Goal: Transaction & Acquisition: Purchase product/service

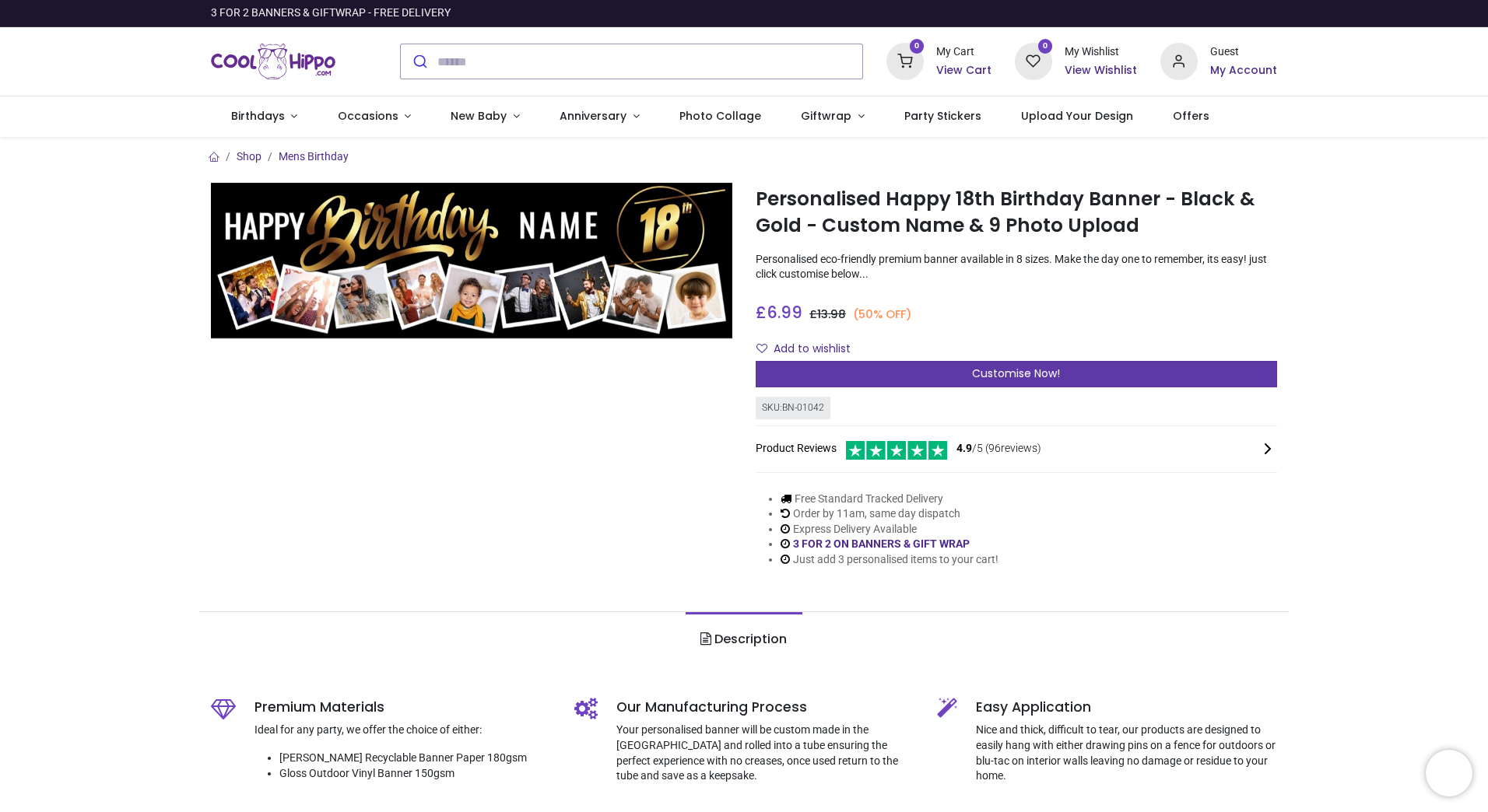
click at [1031, 370] on span "Customise Now!" at bounding box center [1016, 374] width 88 height 16
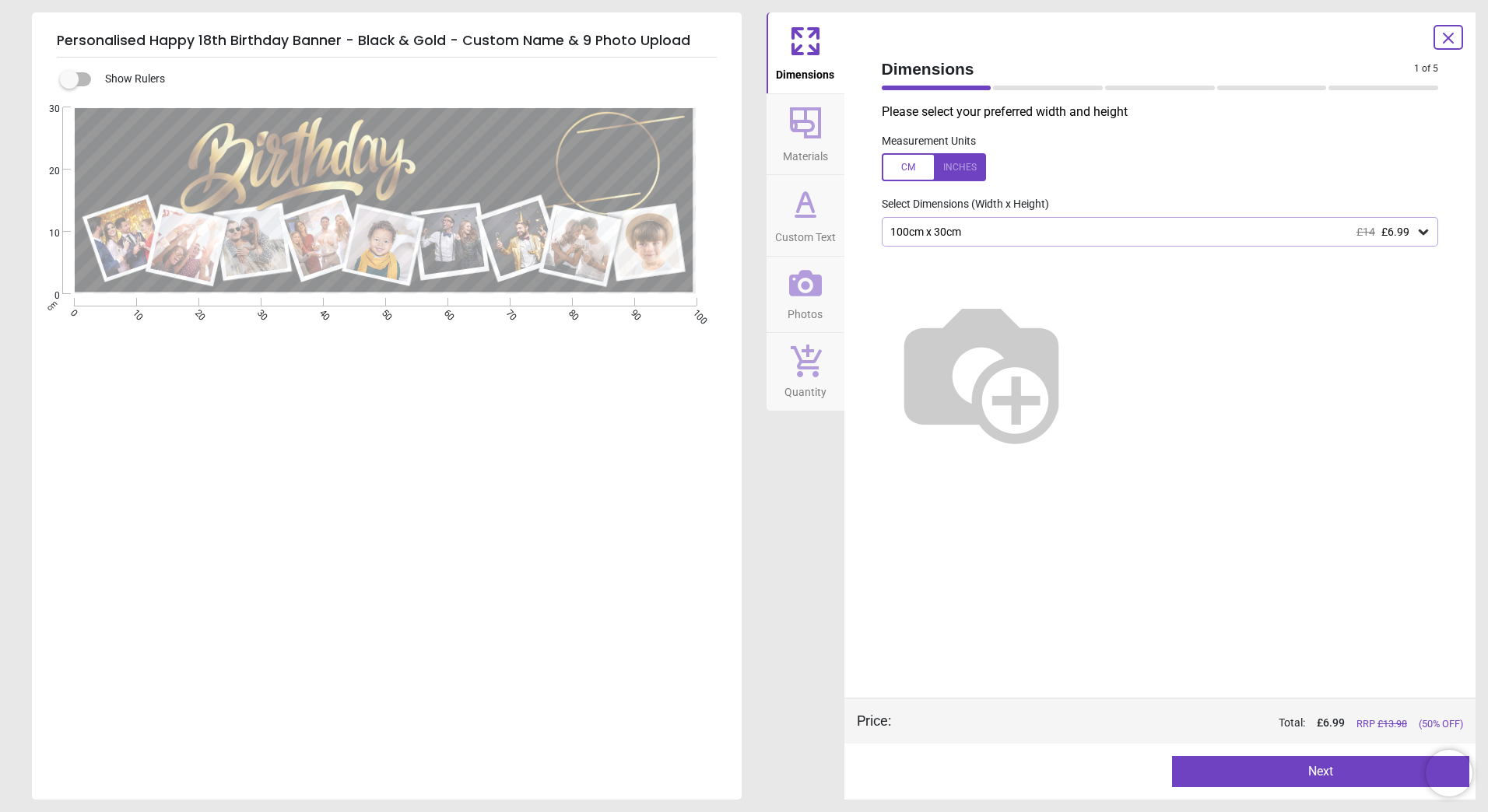
click at [1427, 231] on icon at bounding box center [1424, 232] width 10 height 6
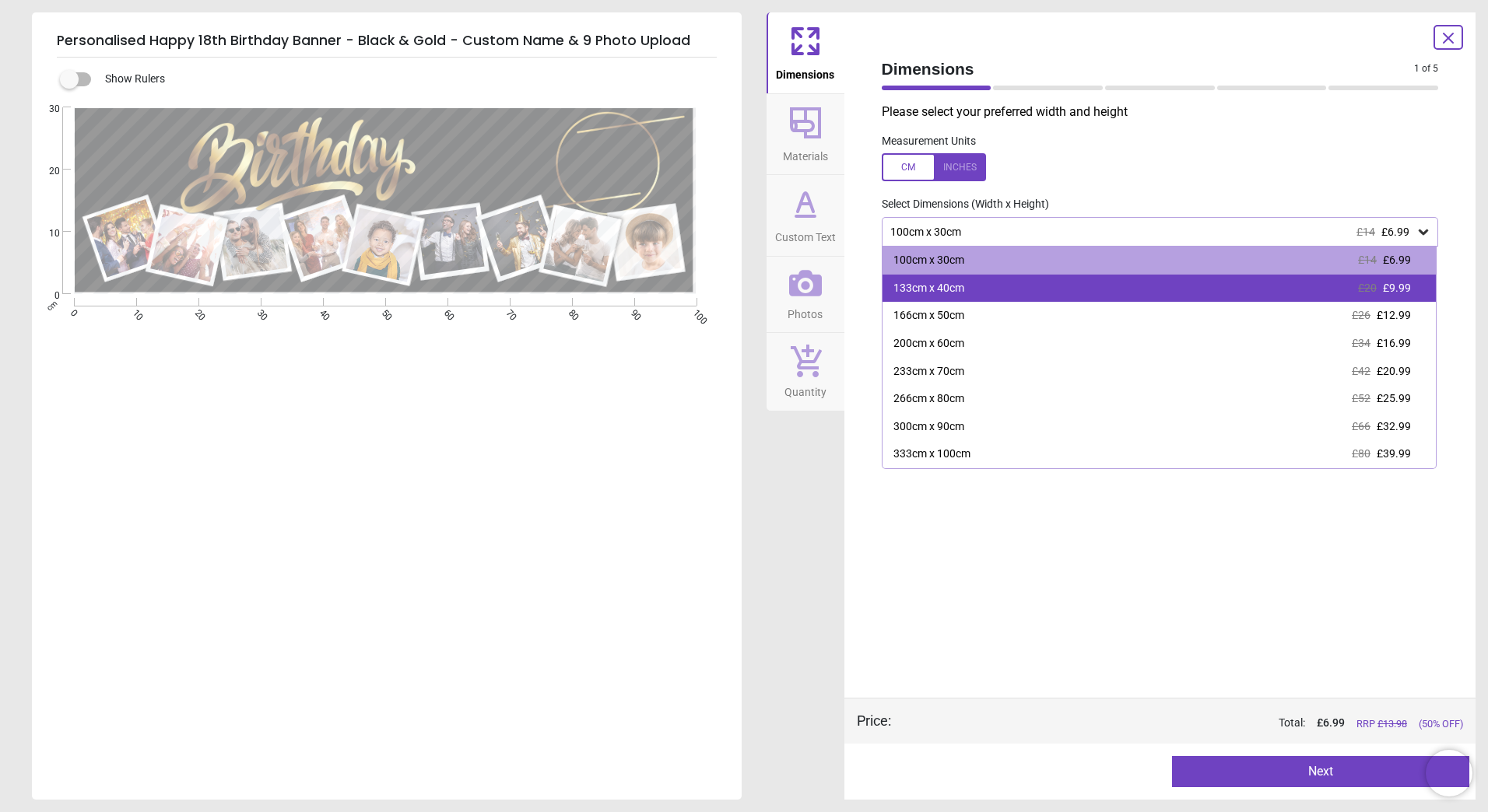
click at [1418, 289] on div "133cm x 40cm £20 £9.99" at bounding box center [1160, 288] width 554 height 28
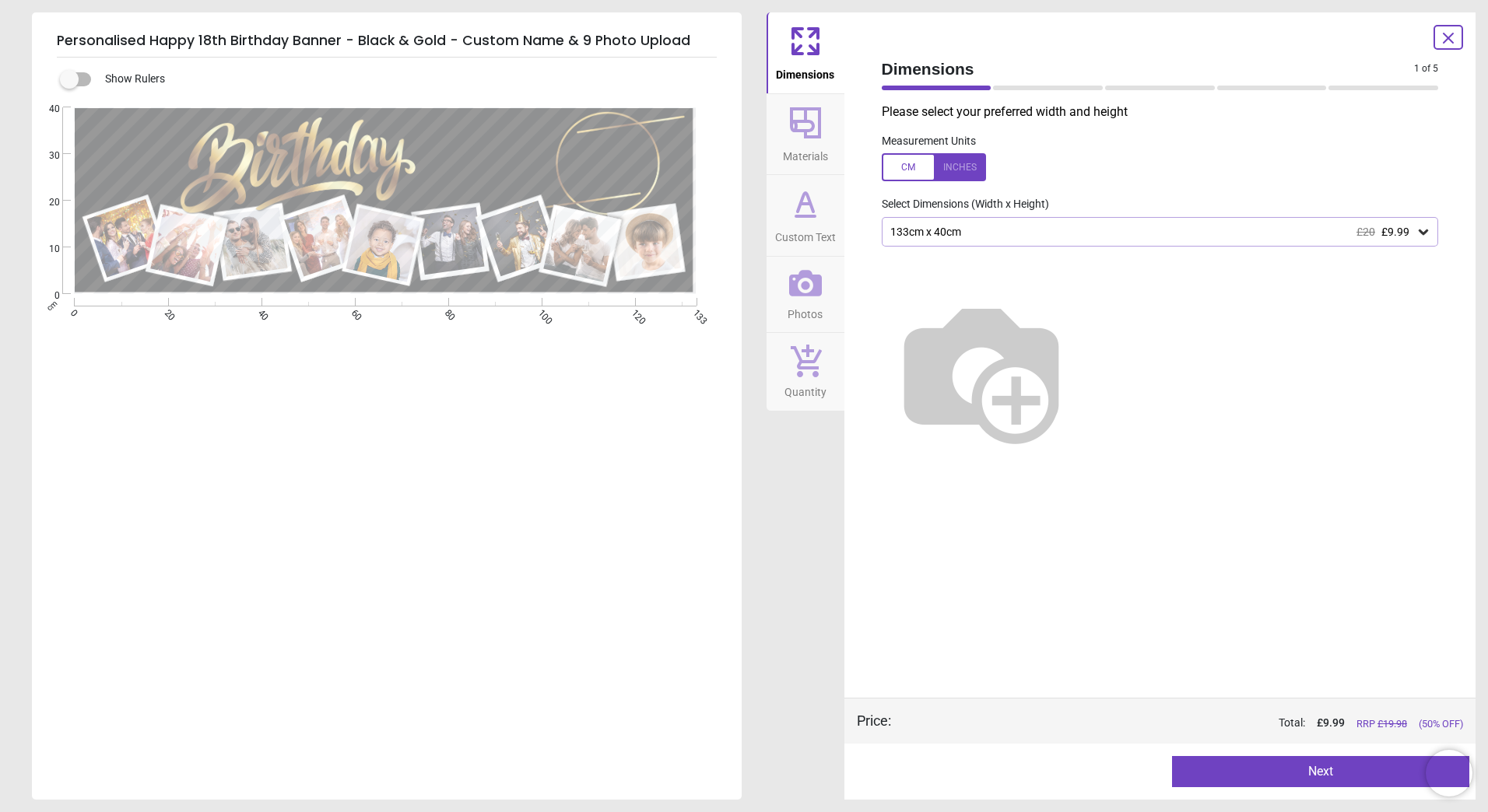
click at [1267, 770] on button "Next" at bounding box center [1320, 772] width 297 height 31
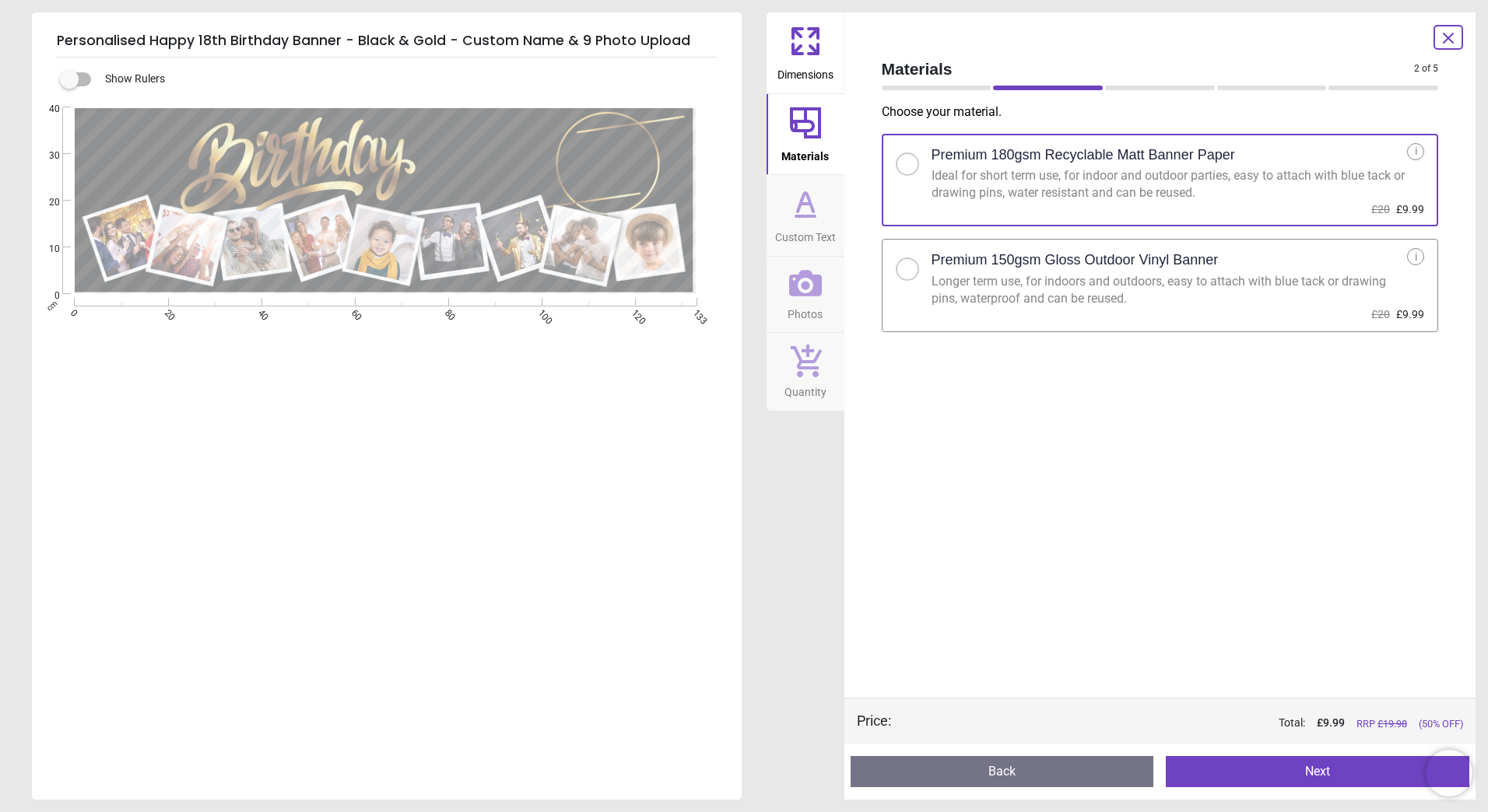
click at [903, 269] on div at bounding box center [908, 269] width 10 height 10
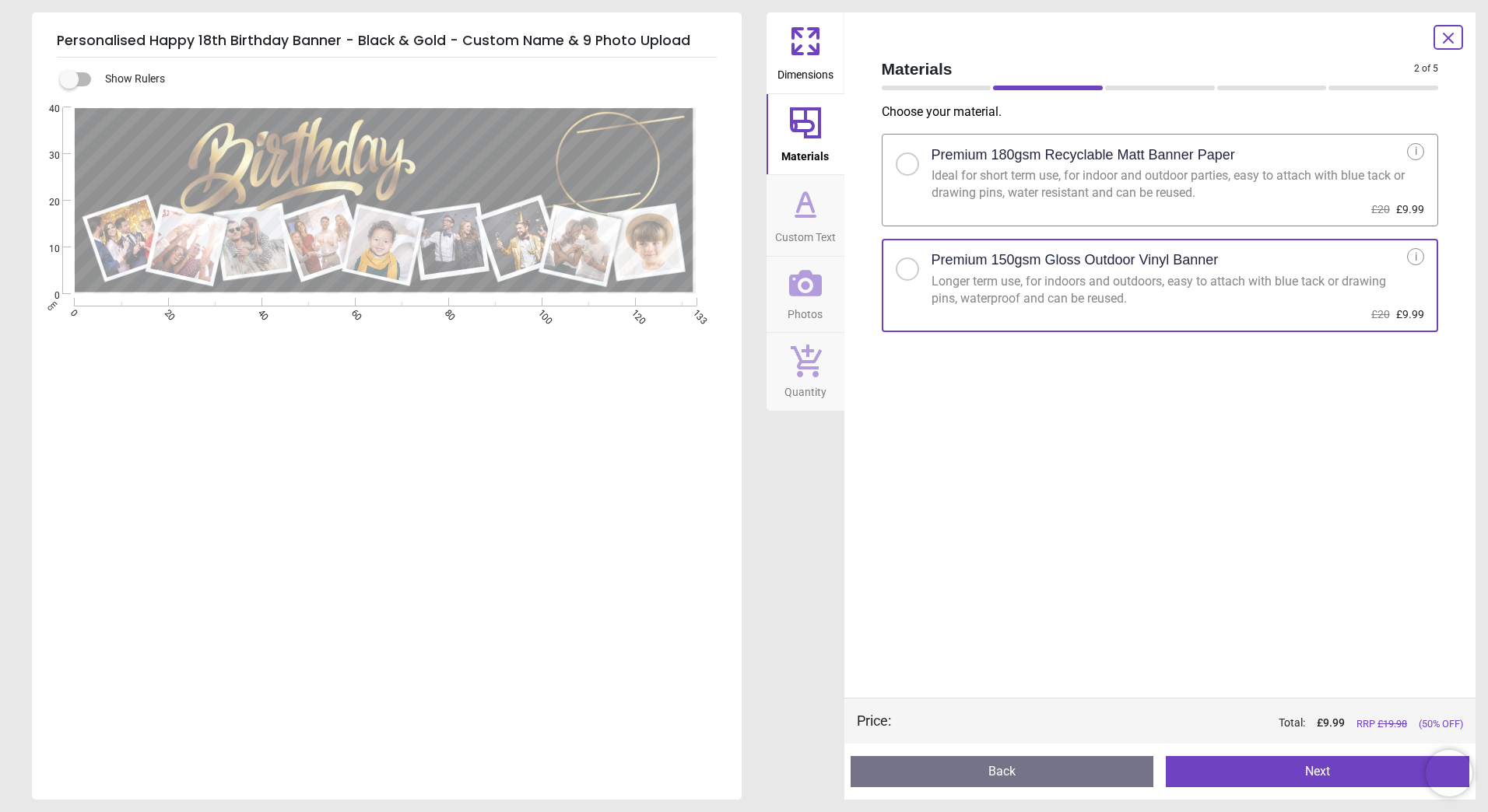
click at [1265, 764] on button "Next" at bounding box center [1317, 772] width 303 height 31
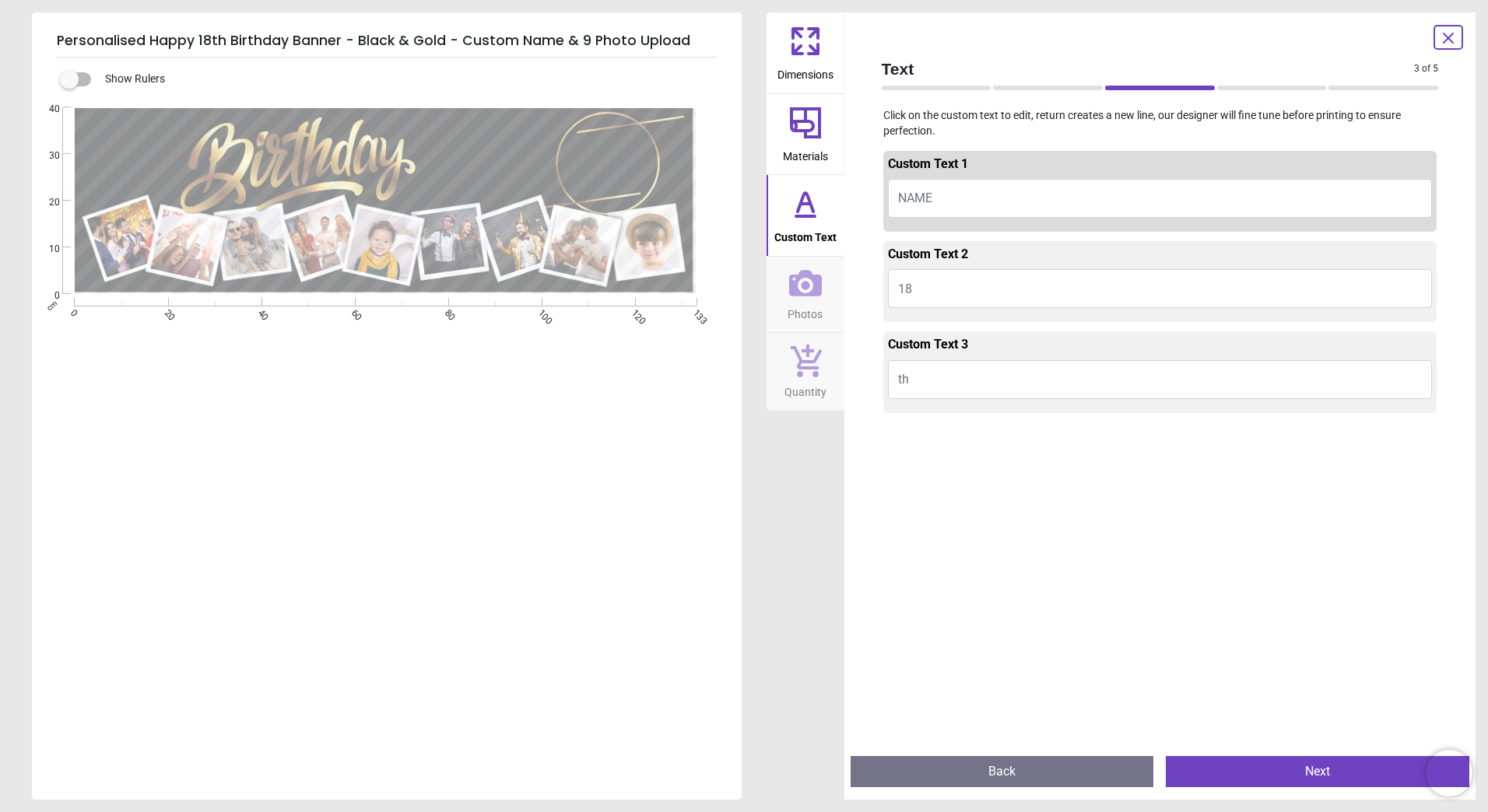
click at [943, 197] on button "NAME" at bounding box center [1160, 198] width 545 height 39
type textarea "******"
click at [1269, 776] on button "Next" at bounding box center [1317, 772] width 303 height 31
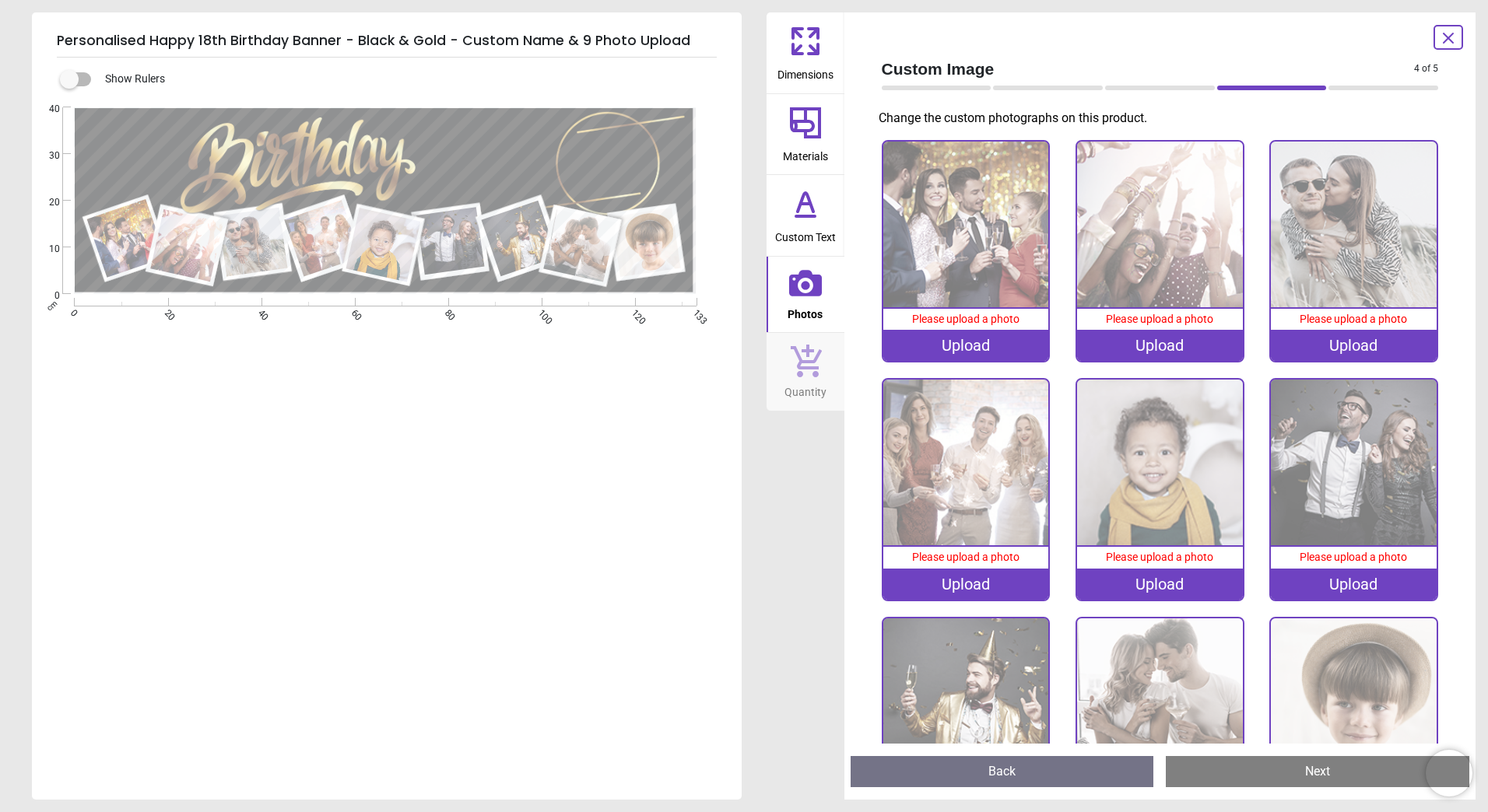
click at [1454, 38] on icon at bounding box center [1448, 38] width 19 height 19
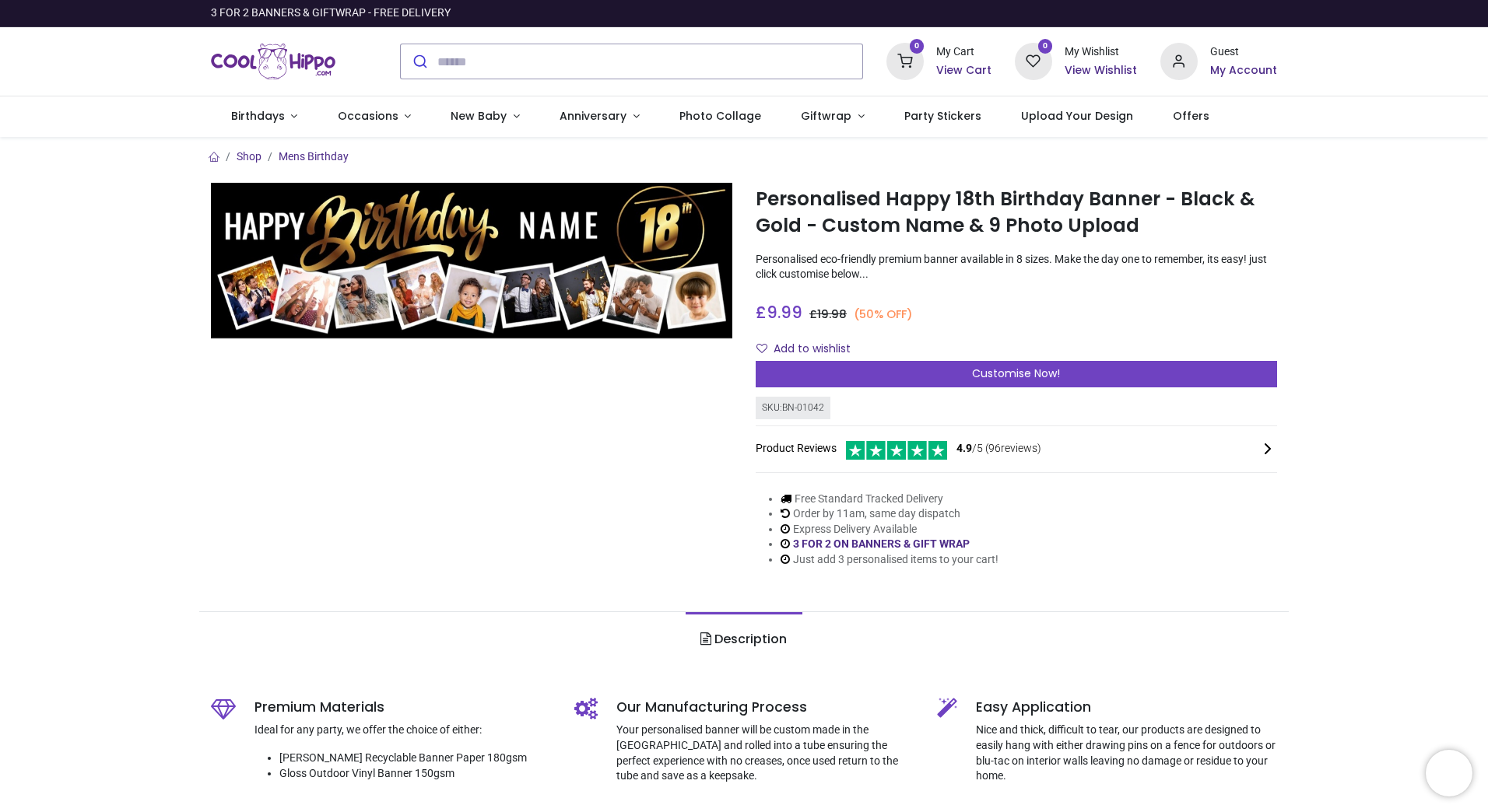
click at [1158, 442] on div at bounding box center [1163, 449] width 226 height 19
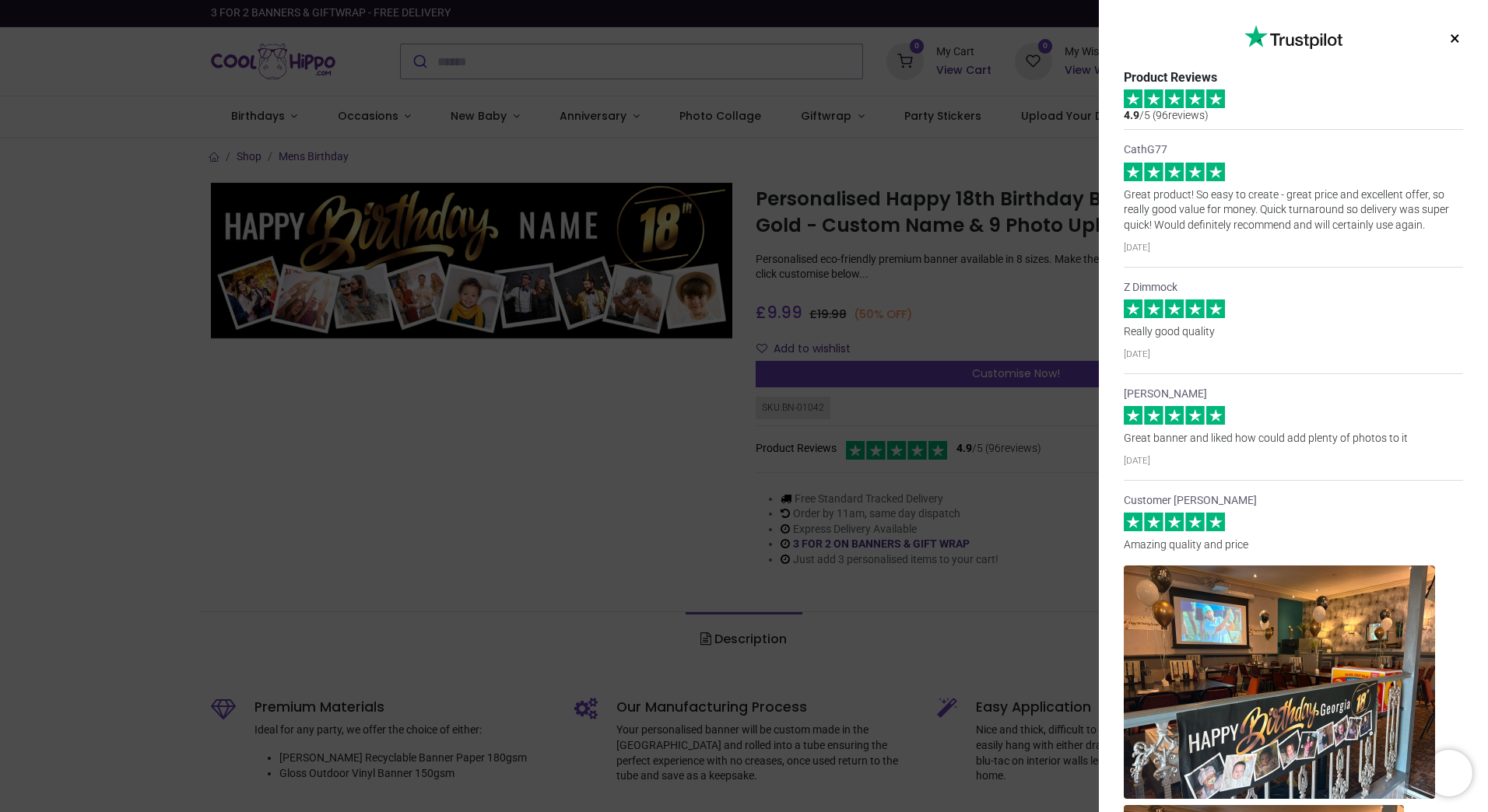
click at [1451, 40] on button "×" at bounding box center [1455, 38] width 20 height 28
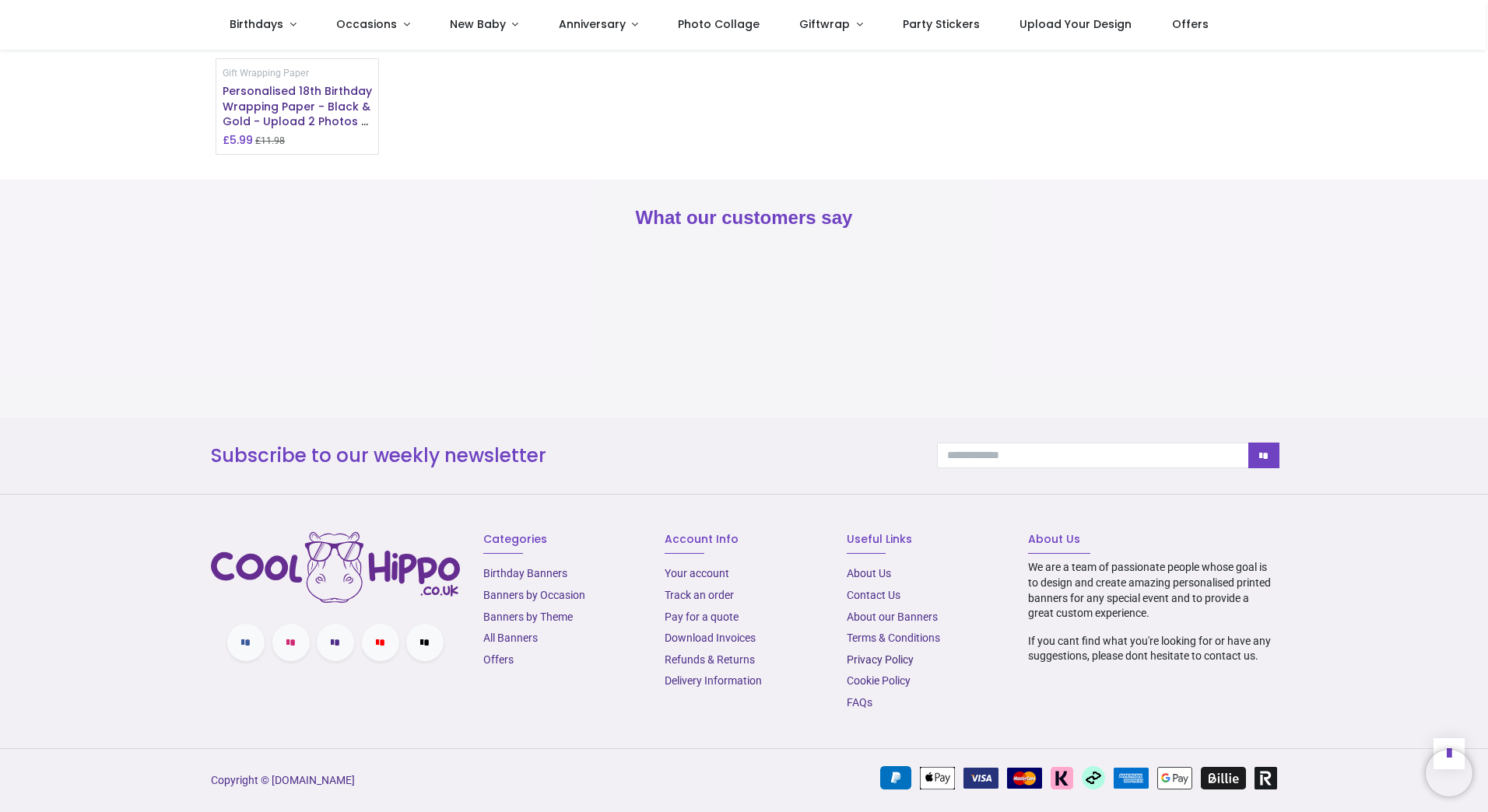
scroll to position [1945, 0]
click at [690, 687] on link "Delivery Information" at bounding box center [713, 681] width 98 height 13
